Goal: Task Accomplishment & Management: Use online tool/utility

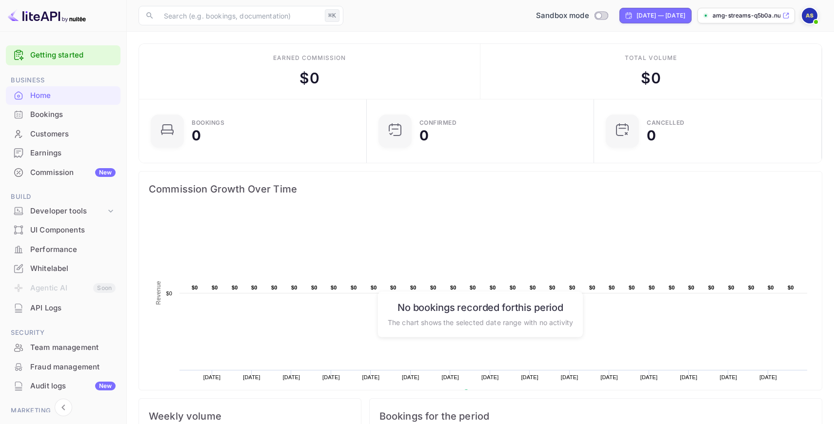
scroll to position [158, 222]
click at [60, 213] on div "Developer tools" at bounding box center [68, 211] width 76 height 11
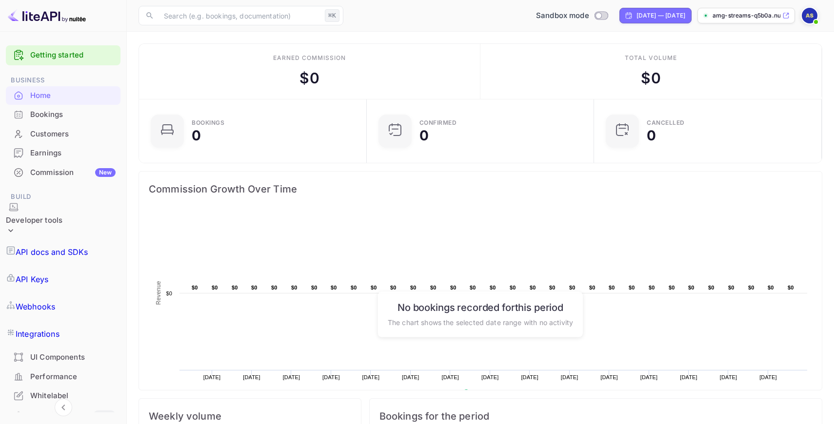
click at [48, 274] on p "API Keys" at bounding box center [32, 280] width 33 height 12
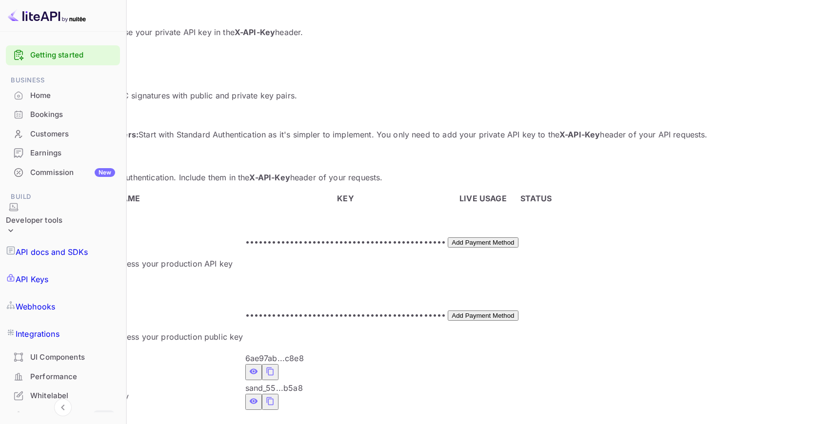
scroll to position [117, 0]
click at [275, 364] on icon "private api keys table" at bounding box center [270, 370] width 9 height 12
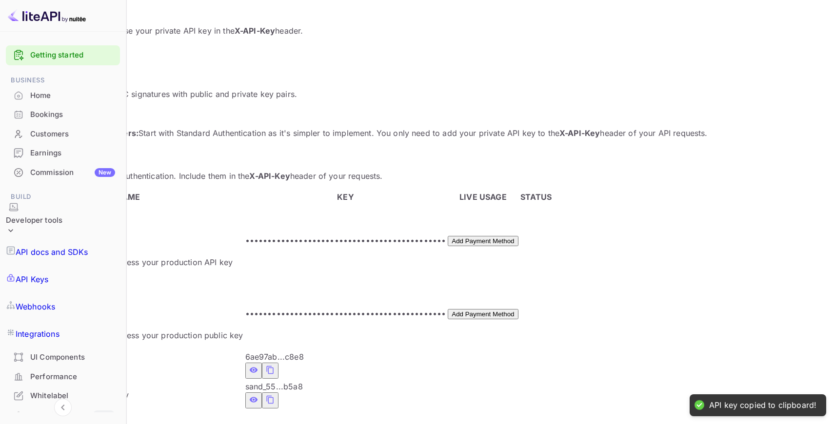
click at [95, 360] on span "Sandbox – Public Key" at bounding box center [53, 365] width 81 height 10
copy span "Sandbox – Public Key"
